Goal: Navigation & Orientation: Find specific page/section

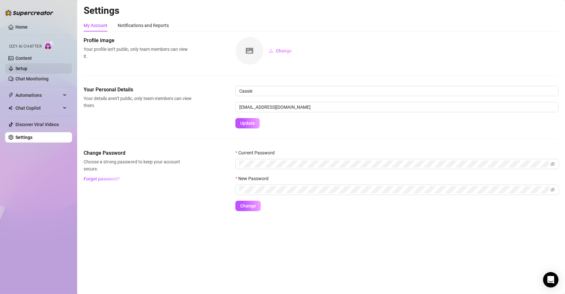
click at [27, 70] on link "Setup" at bounding box center [21, 68] width 12 height 5
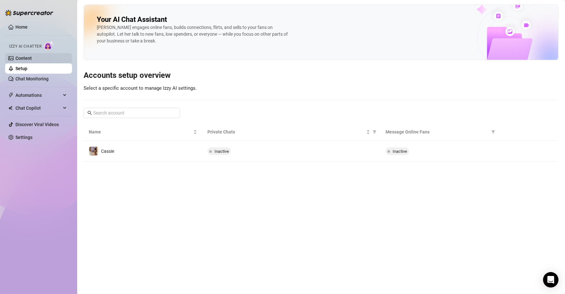
click at [32, 59] on link "Content" at bounding box center [23, 58] width 16 height 5
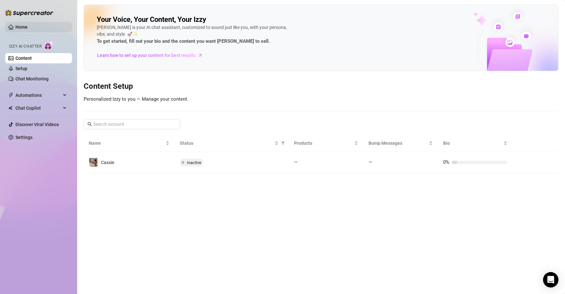
click at [26, 27] on link "Home" at bounding box center [21, 26] width 12 height 5
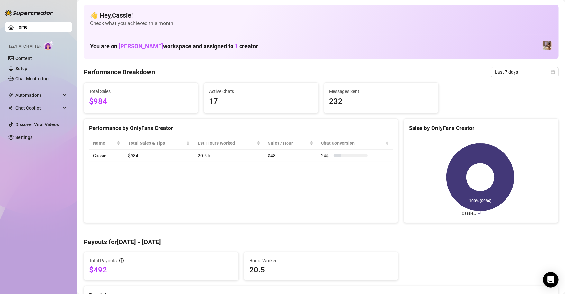
click at [26, 24] on link "Home" at bounding box center [21, 26] width 12 height 5
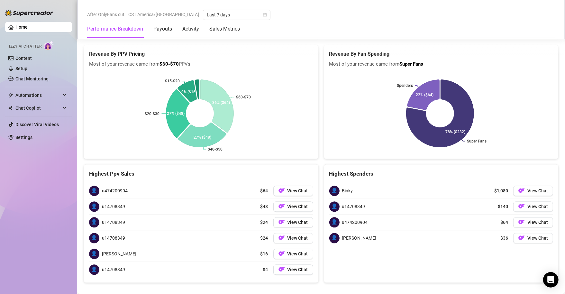
scroll to position [864, 0]
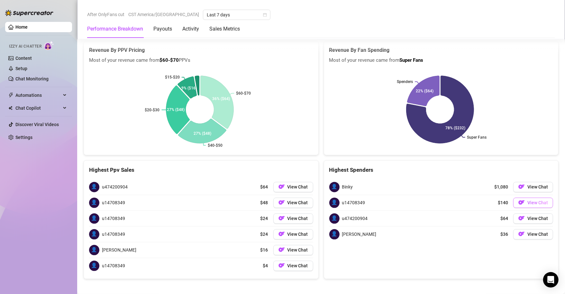
click at [527, 200] on span "View Chat" at bounding box center [537, 202] width 21 height 5
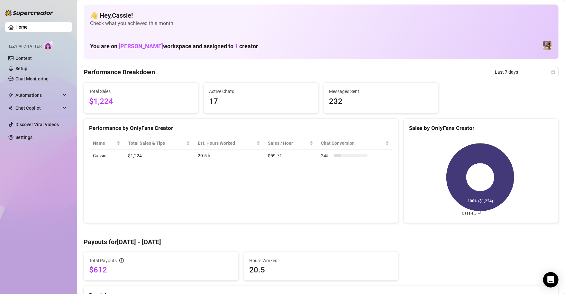
click at [37, 173] on div "Home Izzy AI Chatter Content Setup Chat Monitoring Automations Chat Copilot Dis…" at bounding box center [38, 144] width 67 height 288
click at [28, 135] on link "Settings" at bounding box center [23, 137] width 17 height 5
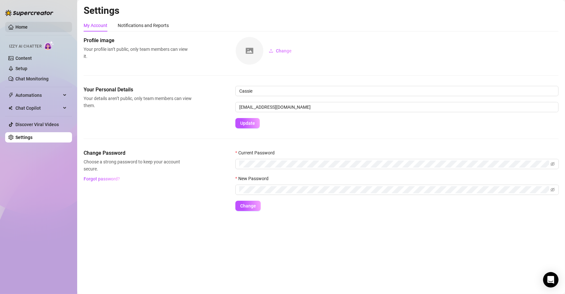
click at [28, 24] on link "Home" at bounding box center [21, 26] width 12 height 5
